Goal: Information Seeking & Learning: Learn about a topic

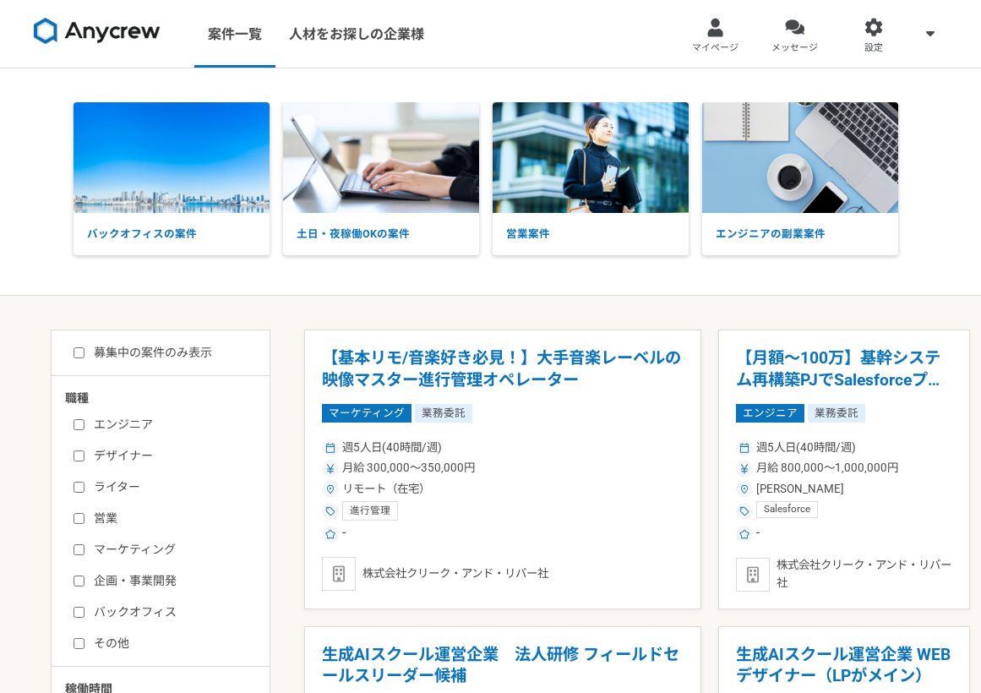
click at [77, 515] on input "営業" at bounding box center [79, 518] width 11 height 11
checkbox input "true"
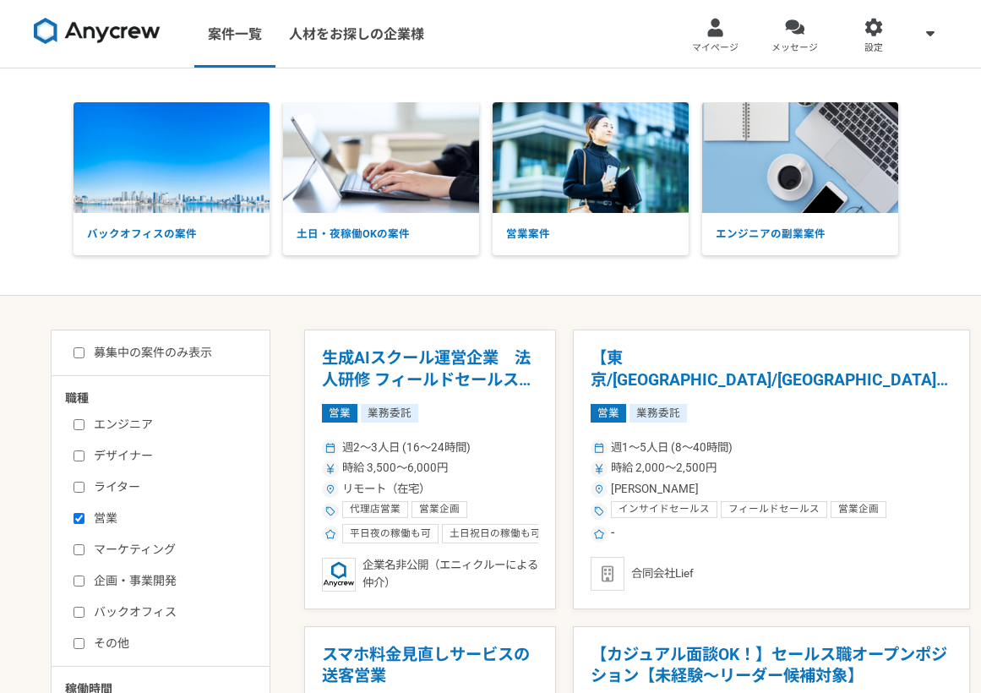
scroll to position [1200, 0]
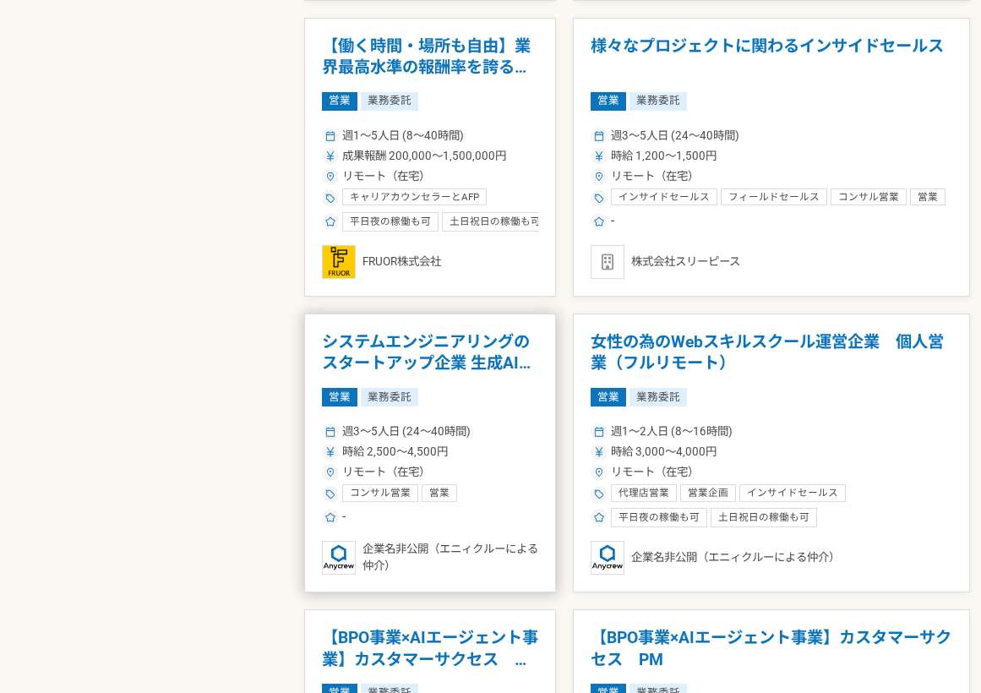
click at [475, 360] on h1 "システムエンジニアリングのスタートアップ企業 生成AIの新規事業のセールスを募集" at bounding box center [430, 352] width 216 height 43
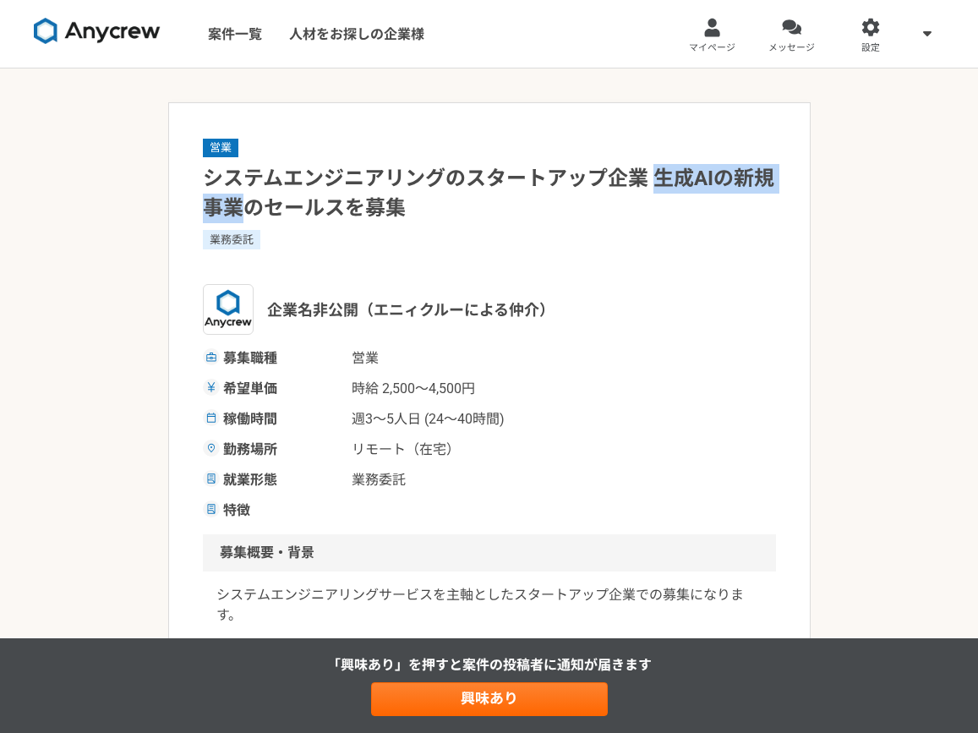
drag, startPoint x: 653, startPoint y: 179, endPoint x: 234, endPoint y: 214, distance: 420.7
click at [234, 214] on h1 "システムエンジニアリングのスタートアップ企業 生成AIの新規事業のセールスを募集" at bounding box center [489, 193] width 573 height 59
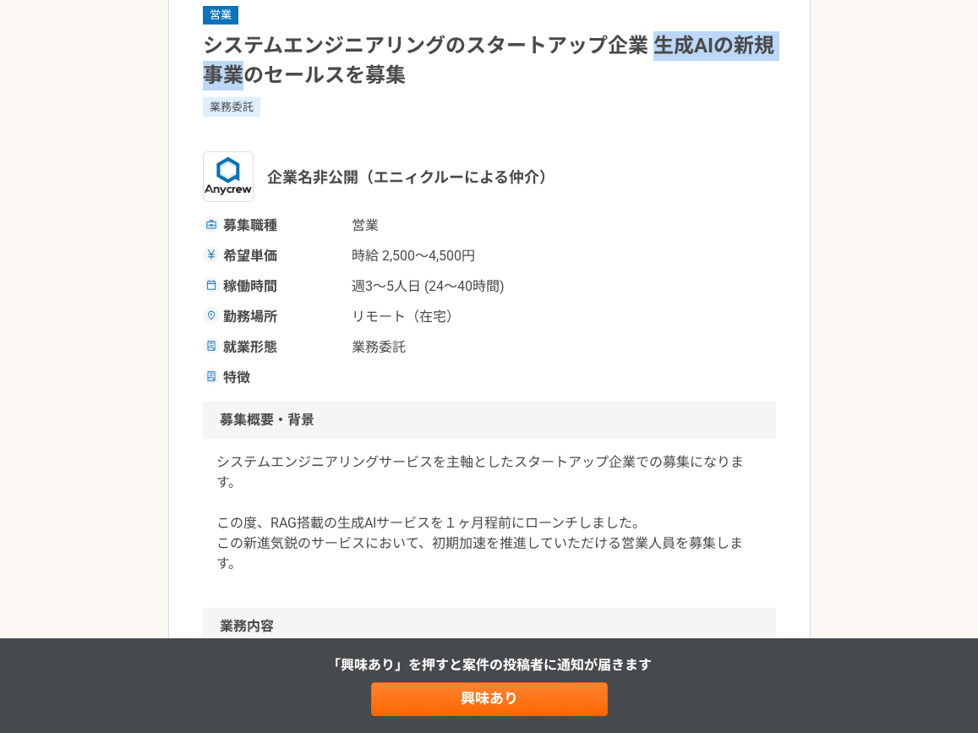
scroll to position [133, 0]
drag, startPoint x: 441, startPoint y: 521, endPoint x: 575, endPoint y: 526, distance: 133.7
click at [575, 526] on p "システムエンジニアリングサービスを主軸としたスタートアップ企業での募集になります。 この度、RAG搭載の生成AIサービスを１ヶ月程前にローンチしました。 この…" at bounding box center [489, 513] width 546 height 122
click at [607, 483] on p "システムエンジニアリングサービスを主軸としたスタートアップ企業での募集になります。 この度、RAG搭載の生成AIサービスを１ヶ月程前にローンチしました。 この…" at bounding box center [489, 513] width 546 height 122
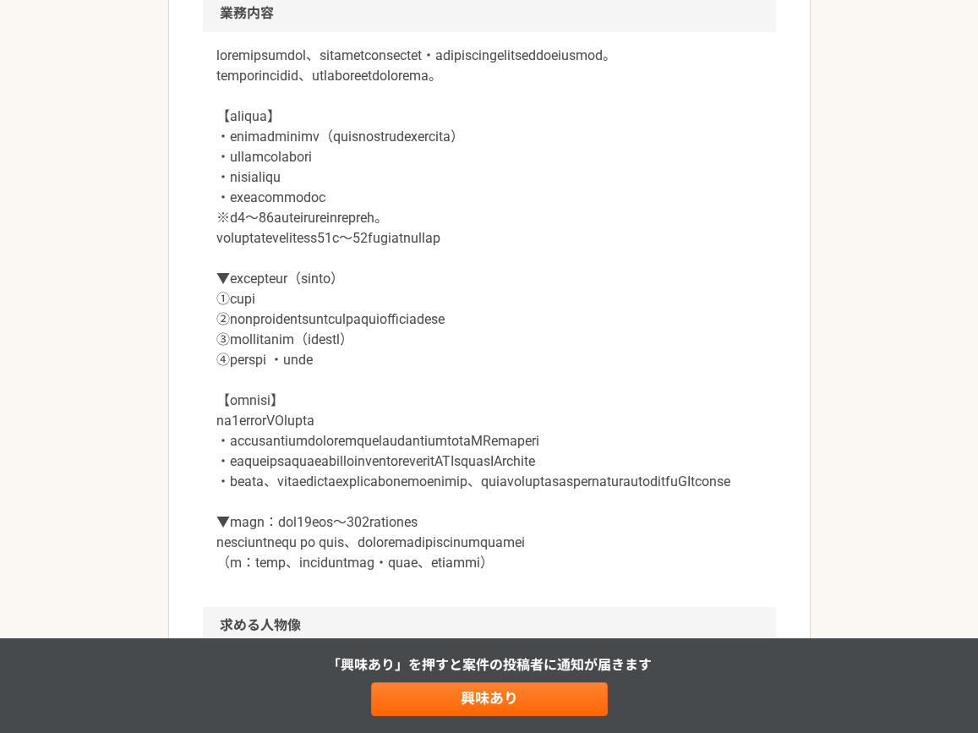
scroll to position [739, 0]
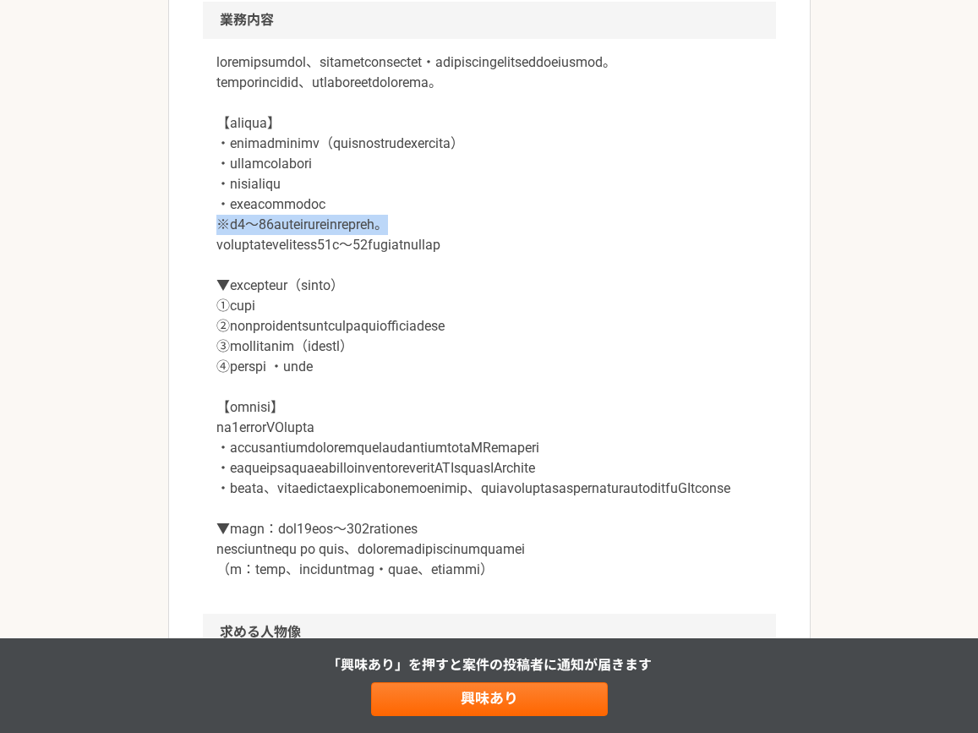
drag, startPoint x: 216, startPoint y: 247, endPoint x: 538, endPoint y: 244, distance: 322.1
click at [538, 244] on p at bounding box center [489, 316] width 546 height 528
click at [562, 398] on p at bounding box center [489, 316] width 546 height 528
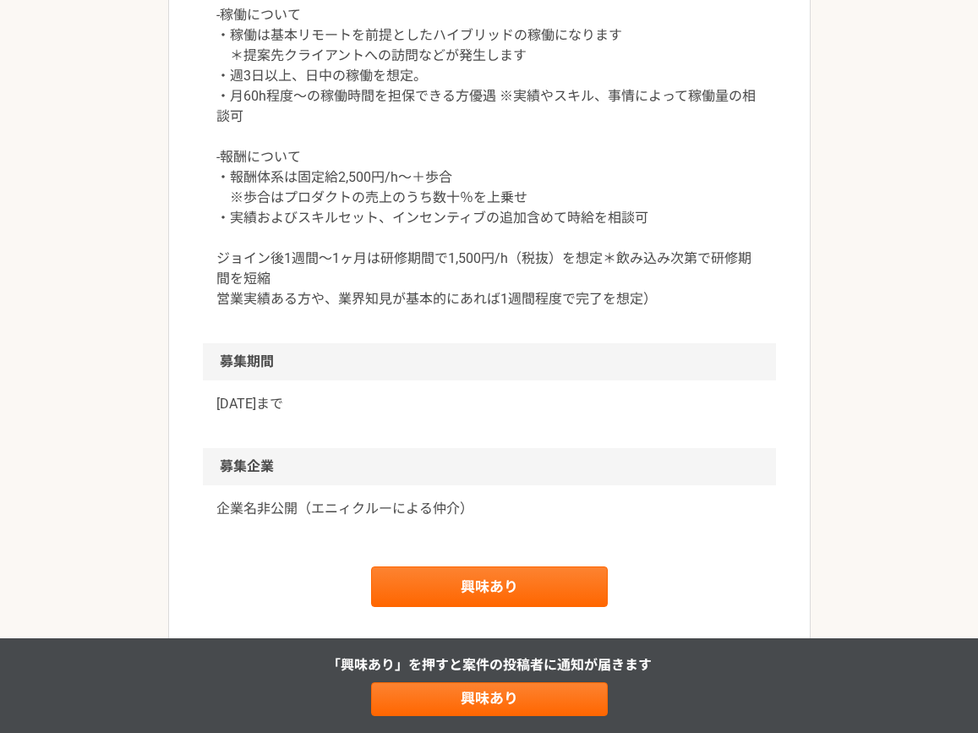
scroll to position [1758, 0]
